Goal: Check status: Check status

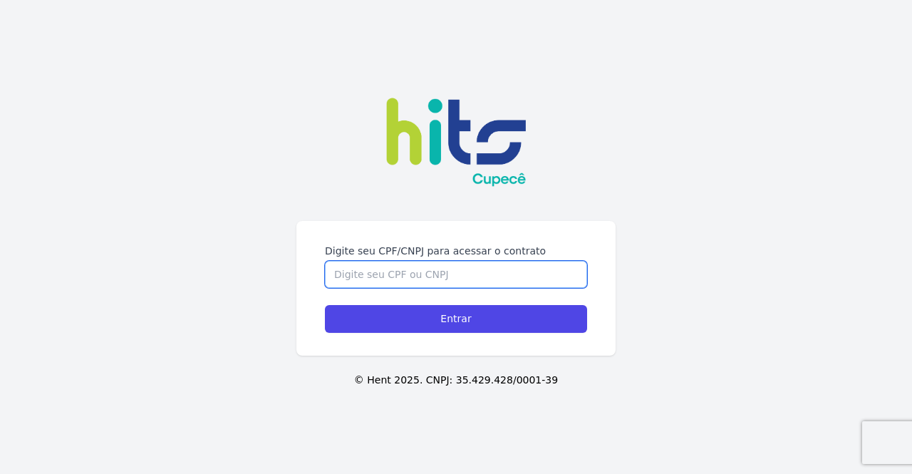
click at [440, 261] on input "Digite seu CPF/CNPJ para acessar o contrato" at bounding box center [456, 274] width 262 height 27
type input "34217697880"
click at [325, 305] on input "Entrar" at bounding box center [456, 319] width 262 height 28
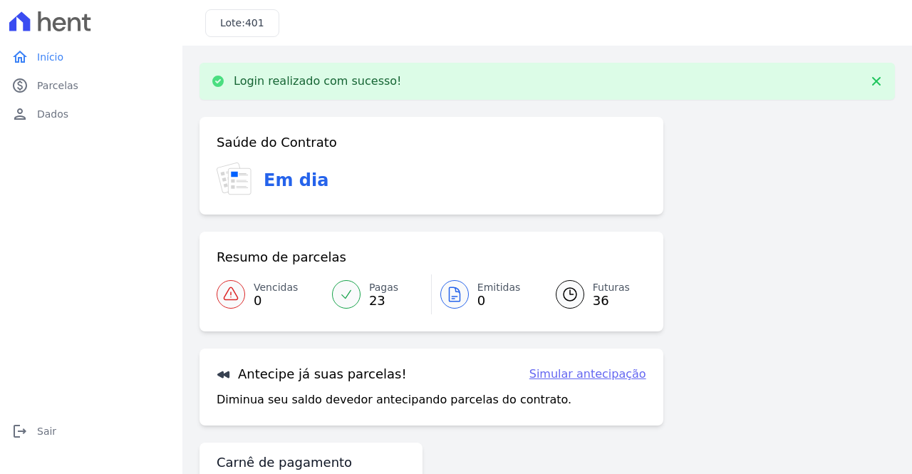
click at [593, 295] on span "36" at bounding box center [611, 300] width 37 height 11
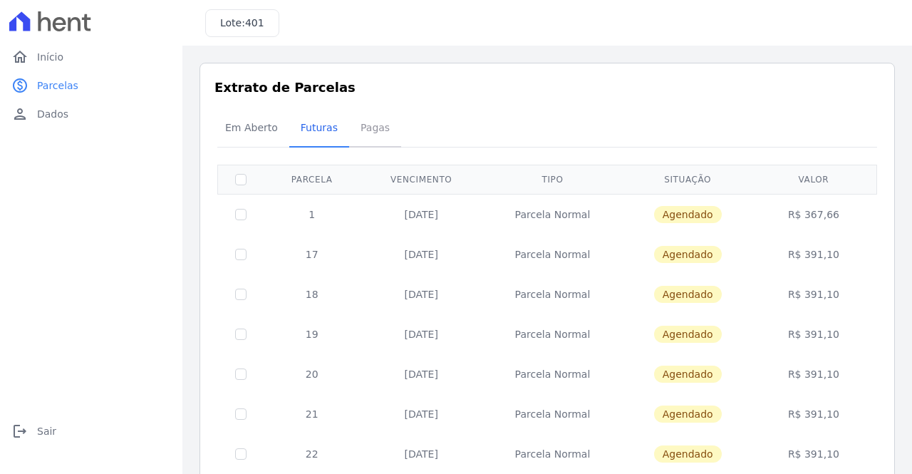
click at [362, 134] on span "Pagas" at bounding box center [375, 127] width 46 height 28
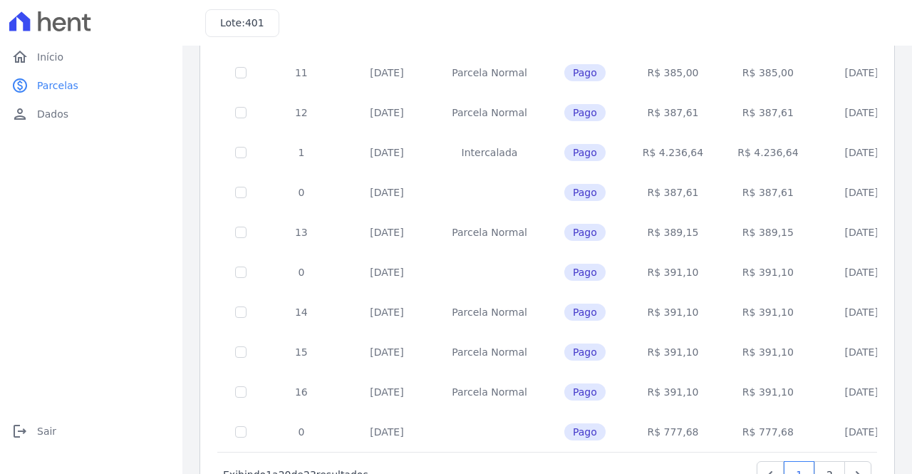
scroll to position [610, 0]
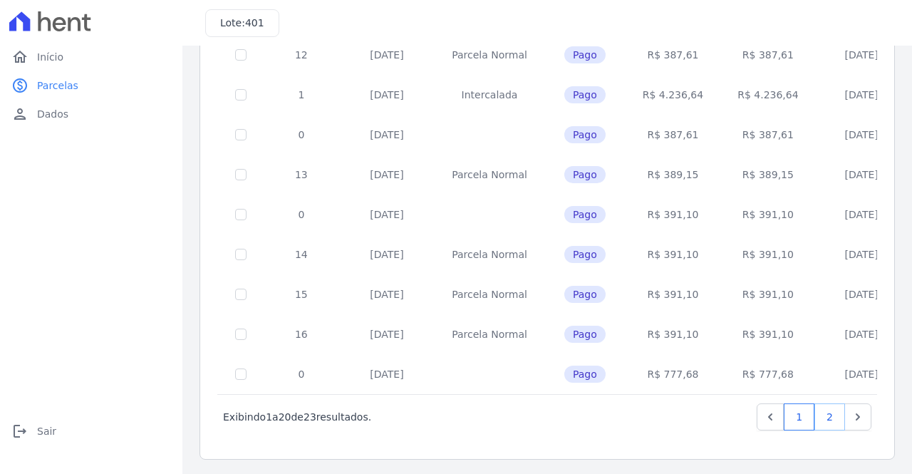
click at [825, 413] on link "2" at bounding box center [829, 416] width 31 height 27
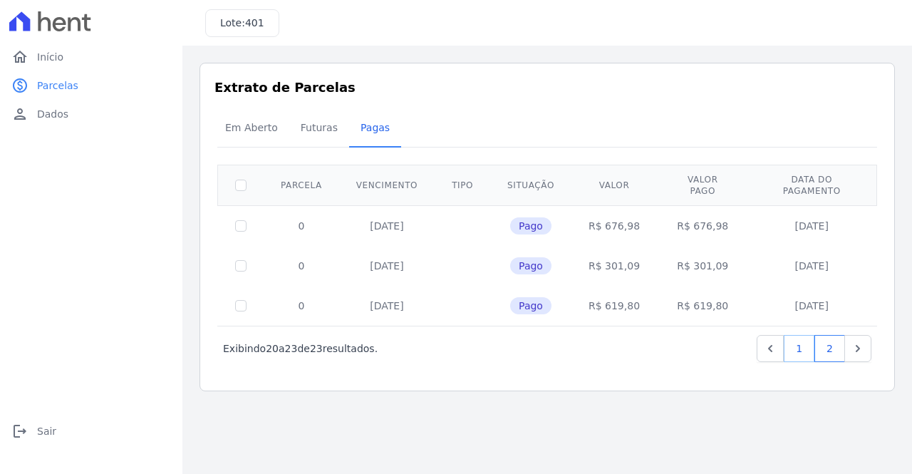
click at [810, 340] on link "1" at bounding box center [798, 348] width 31 height 27
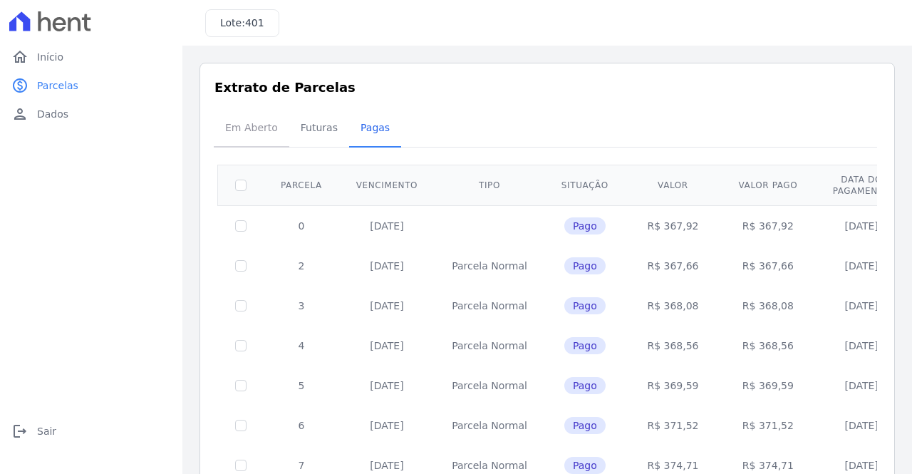
click at [251, 130] on span "Em Aberto" at bounding box center [251, 127] width 70 height 28
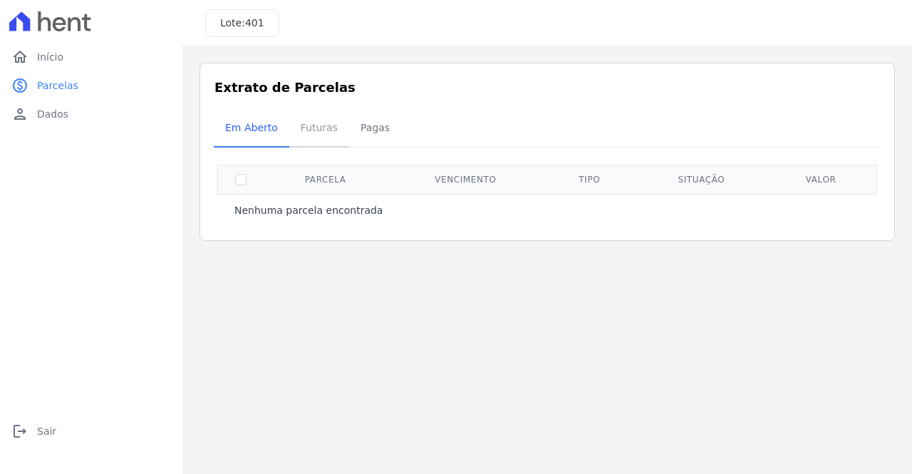
click at [323, 128] on span "Futuras" at bounding box center [319, 127] width 54 height 28
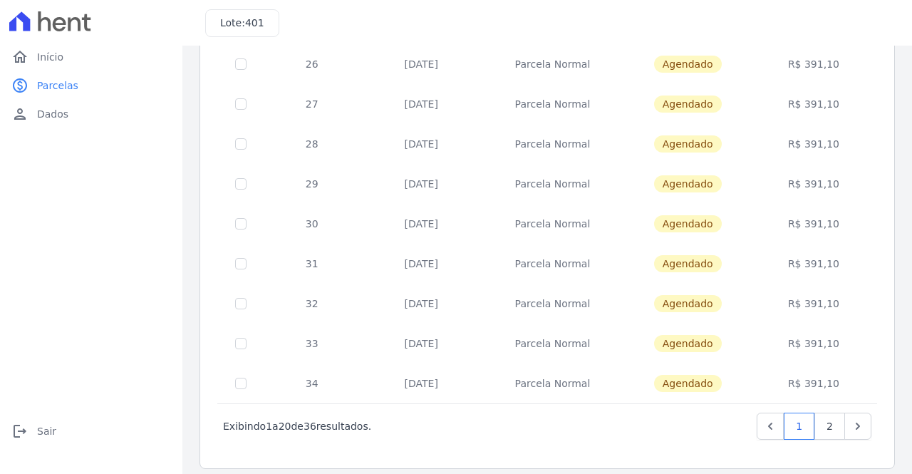
scroll to position [598, 0]
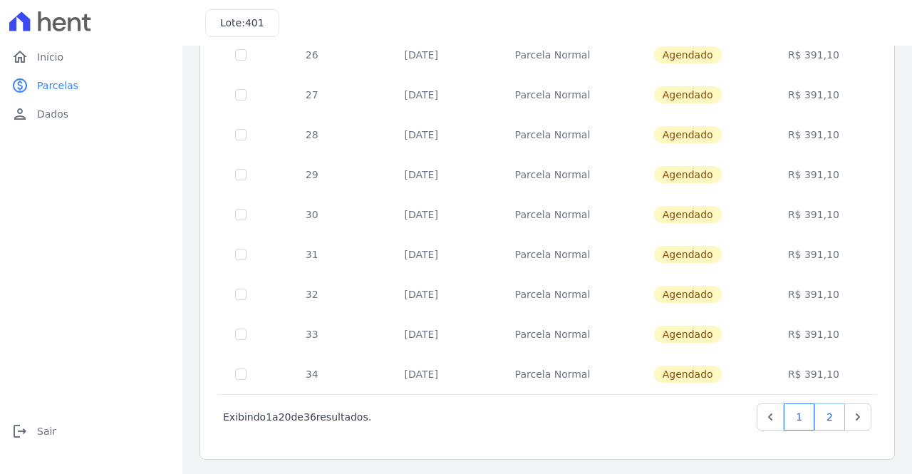
click at [823, 419] on link "2" at bounding box center [829, 416] width 31 height 27
click at [792, 424] on link "1" at bounding box center [798, 416] width 31 height 27
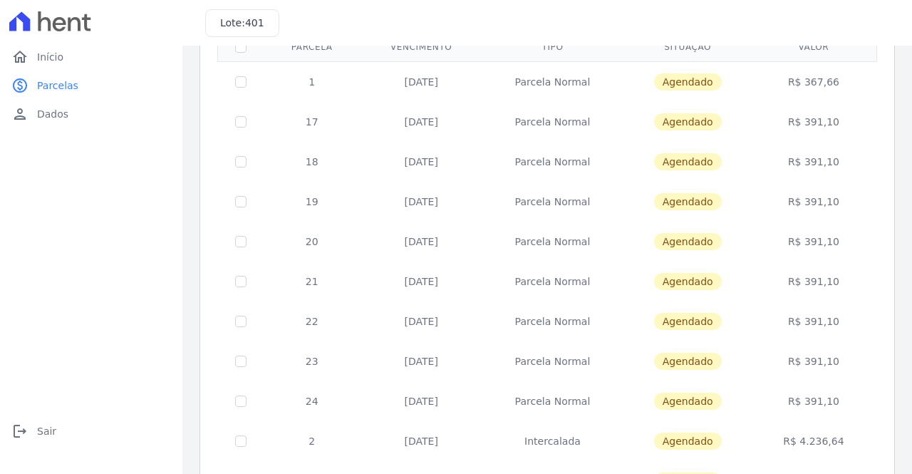
scroll to position [285, 0]
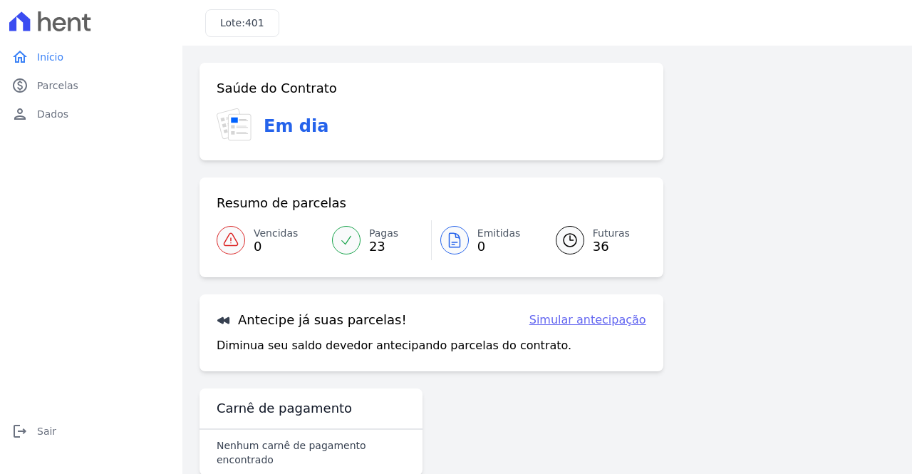
click at [570, 243] on icon at bounding box center [569, 239] width 17 height 17
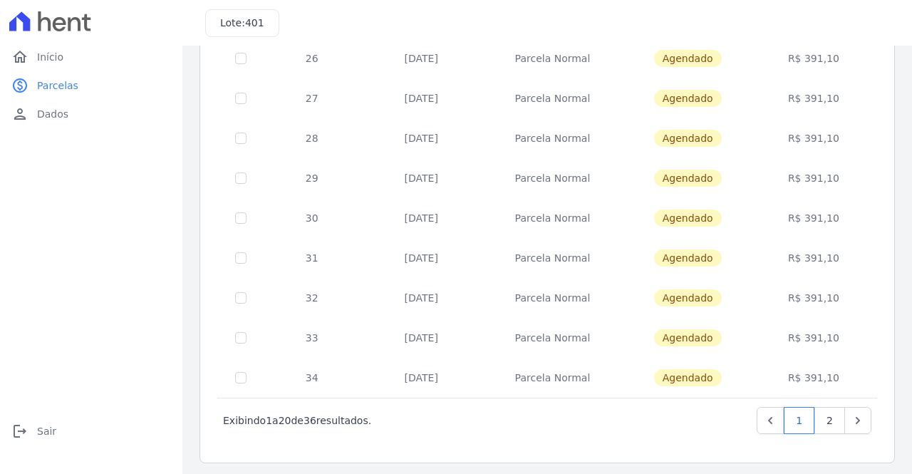
scroll to position [598, 0]
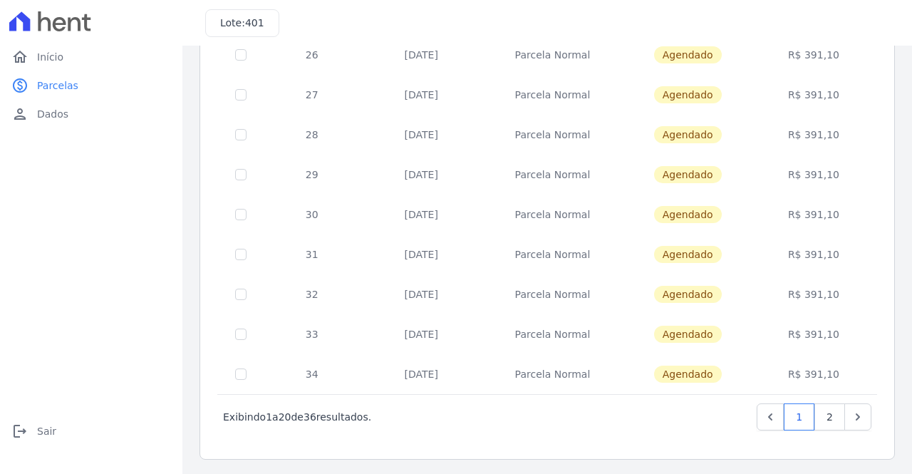
click at [234, 377] on td at bounding box center [241, 374] width 46 height 40
click at [241, 378] on td at bounding box center [241, 374] width 46 height 40
checkbox input "true"
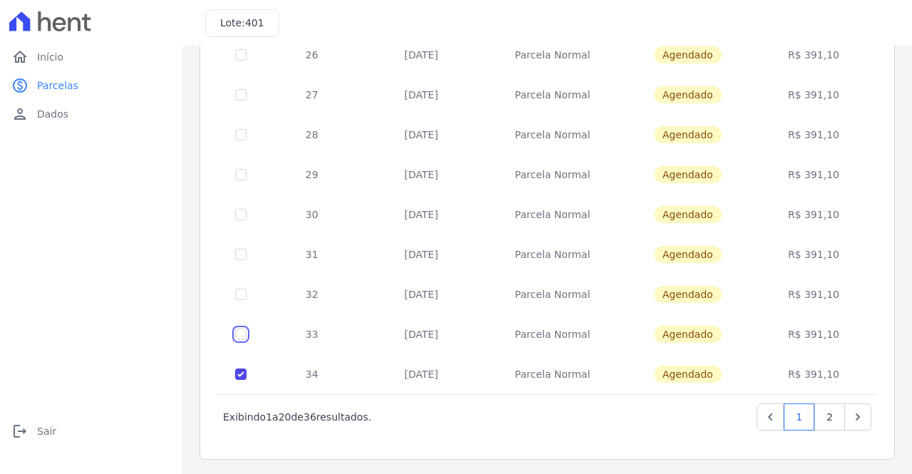
checkbox input "true"
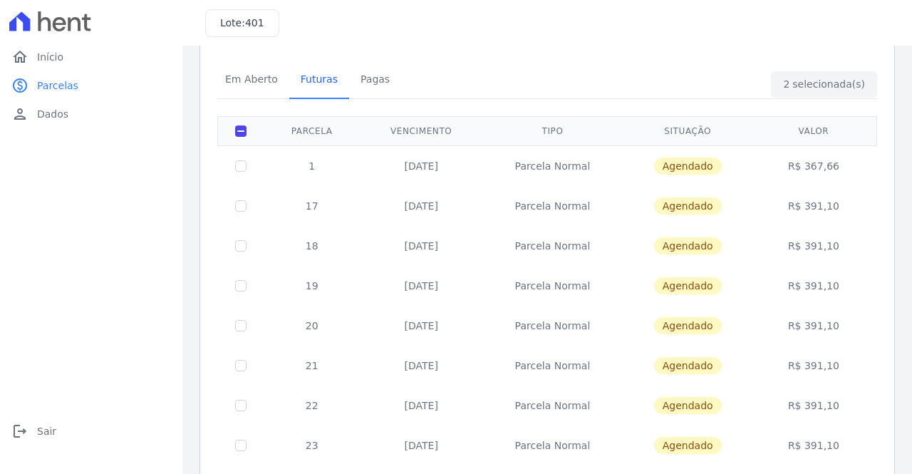
scroll to position [0, 0]
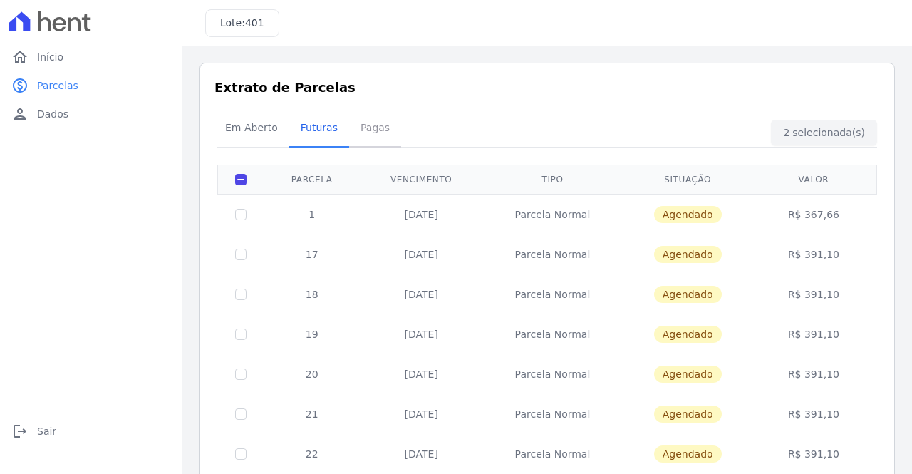
click at [356, 132] on span "Pagas" at bounding box center [375, 127] width 46 height 28
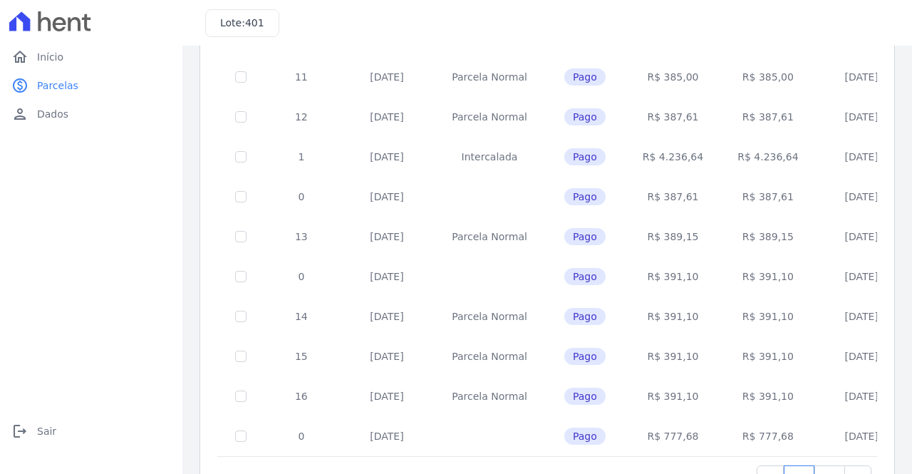
scroll to position [570, 0]
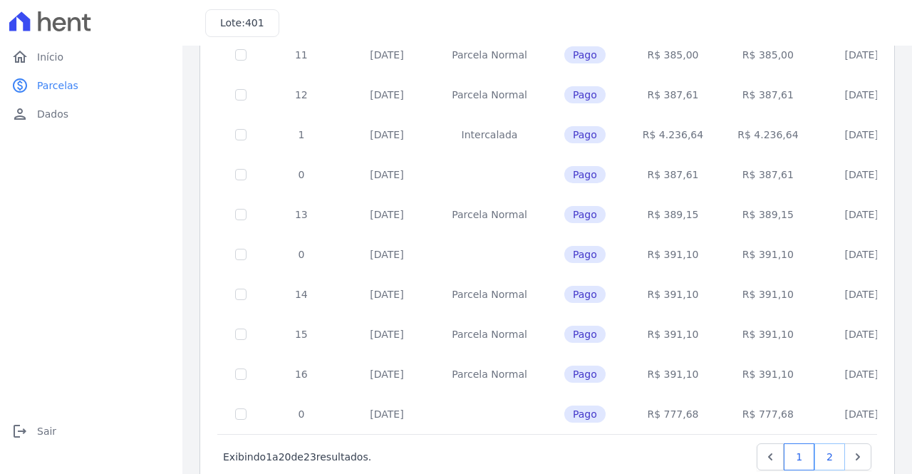
click at [819, 457] on link "2" at bounding box center [829, 456] width 31 height 27
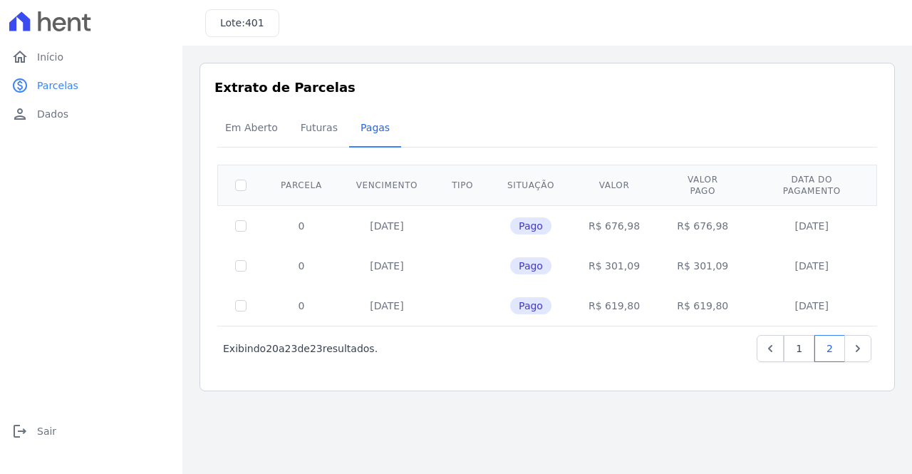
click at [564, 421] on main "Listagem de parcelas Baixar PDF Extrato de Parcelas Em Aberto Futuras Pagas 0 s…" at bounding box center [546, 260] width 729 height 428
click at [309, 128] on span "Futuras" at bounding box center [319, 127] width 54 height 28
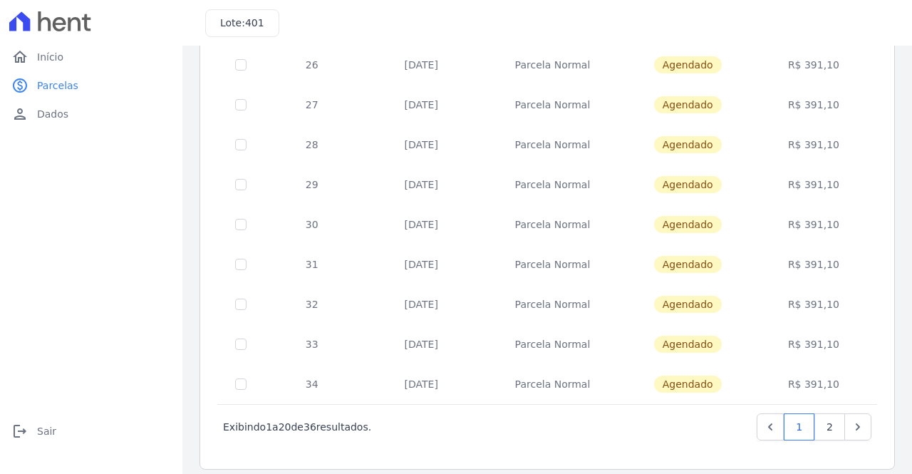
scroll to position [598, 0]
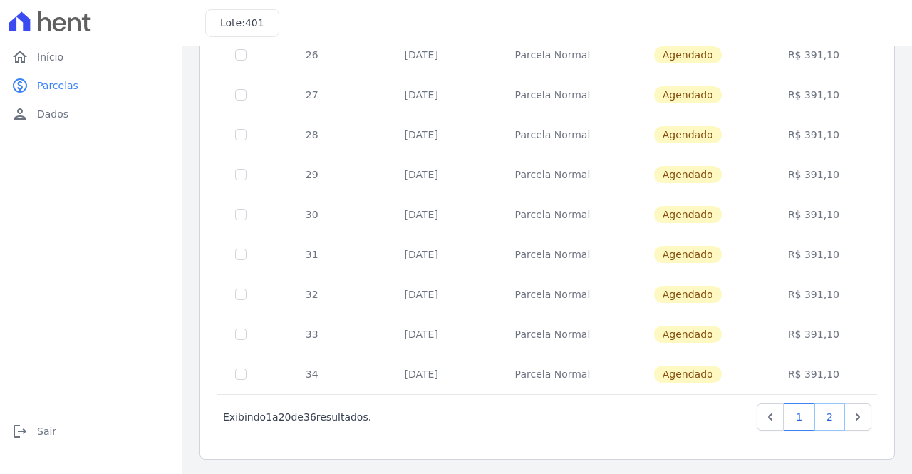
click at [828, 415] on link "2" at bounding box center [829, 416] width 31 height 27
